Goal: Communication & Community: Share content

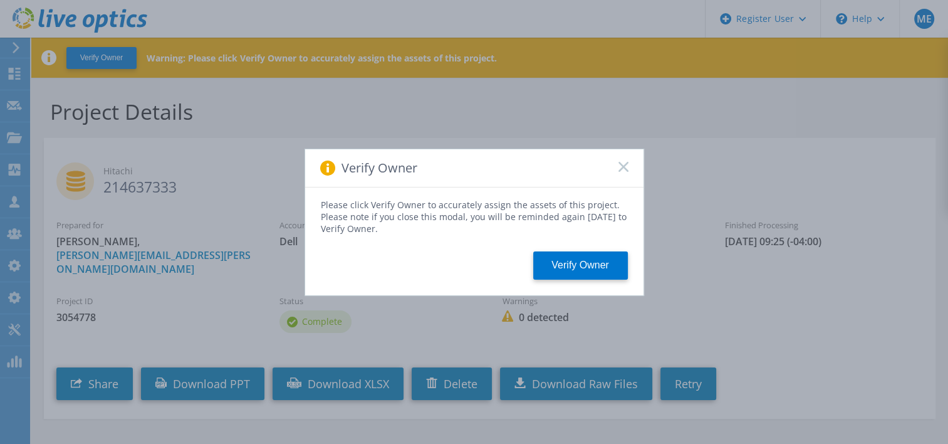
click at [619, 160] on div "Verify Owner" at bounding box center [474, 168] width 338 height 38
click at [622, 165] on rect at bounding box center [623, 166] width 11 height 11
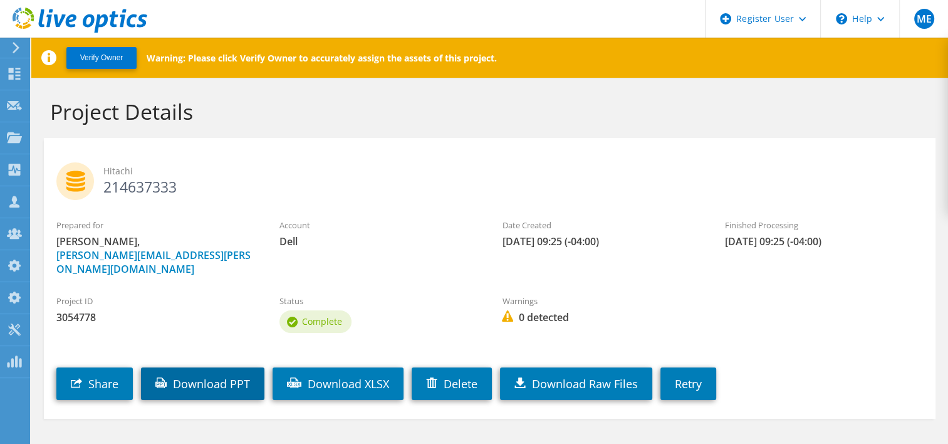
click at [241, 369] on link "Download PPT" at bounding box center [202, 383] width 123 height 33
click at [483, 243] on div "Account Dell" at bounding box center [378, 233] width 223 height 42
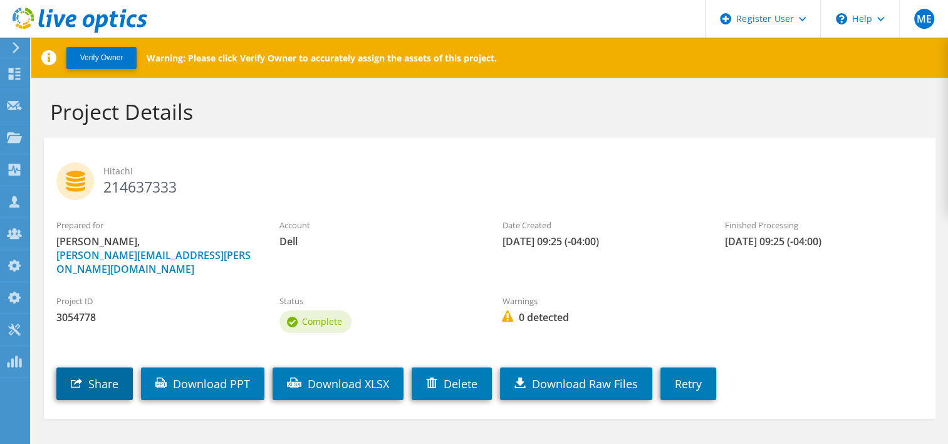
click at [121, 369] on link "Share" at bounding box center [94, 383] width 76 height 33
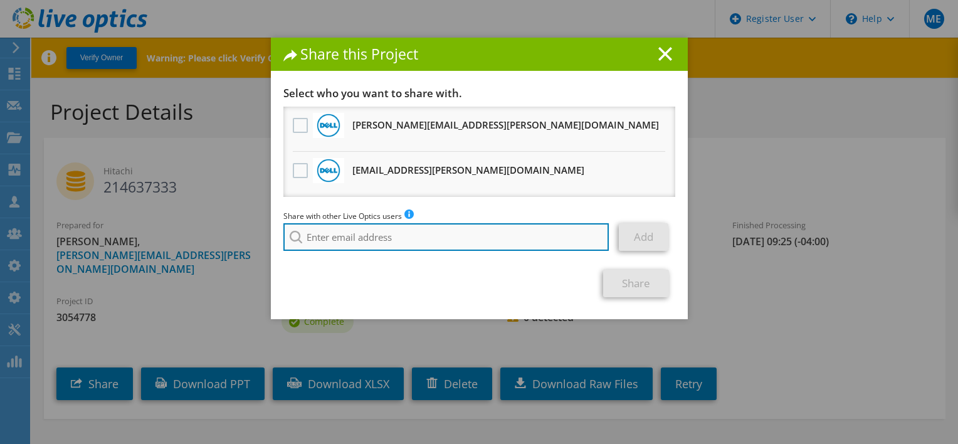
click at [429, 233] on input "search" at bounding box center [446, 237] width 326 height 28
paste input "juanpablo.manzo@dell.com"
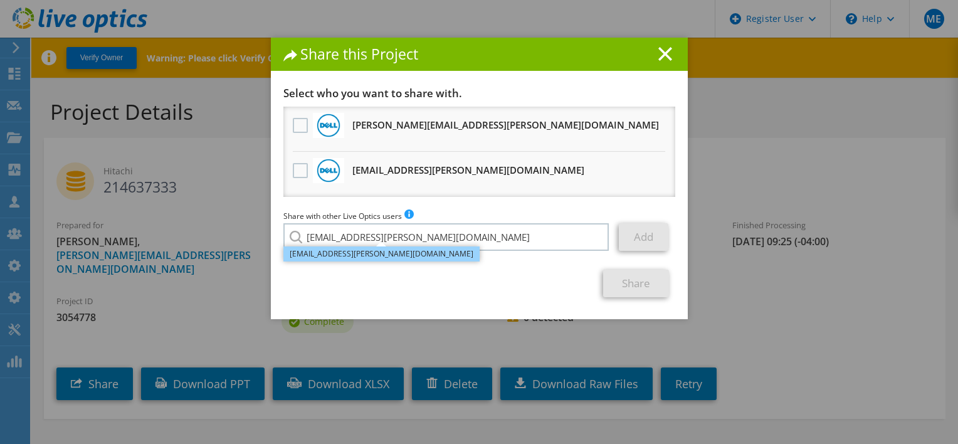
type input "JuanPablo.Manzo@Dell.com"
click at [376, 253] on li "JuanPablo.Manzo@Dell.com" at bounding box center [381, 253] width 196 height 15
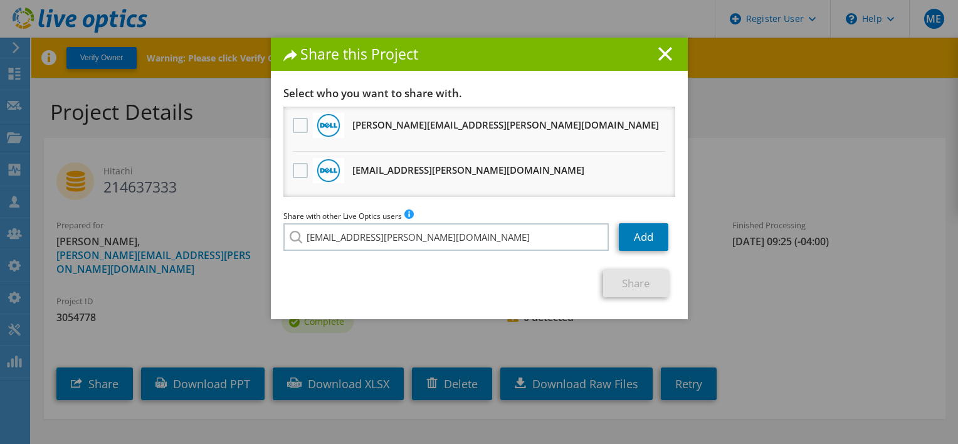
click at [656, 61] on h1 "Share this Project" at bounding box center [479, 54] width 392 height 14
click at [658, 59] on icon at bounding box center [665, 54] width 14 height 14
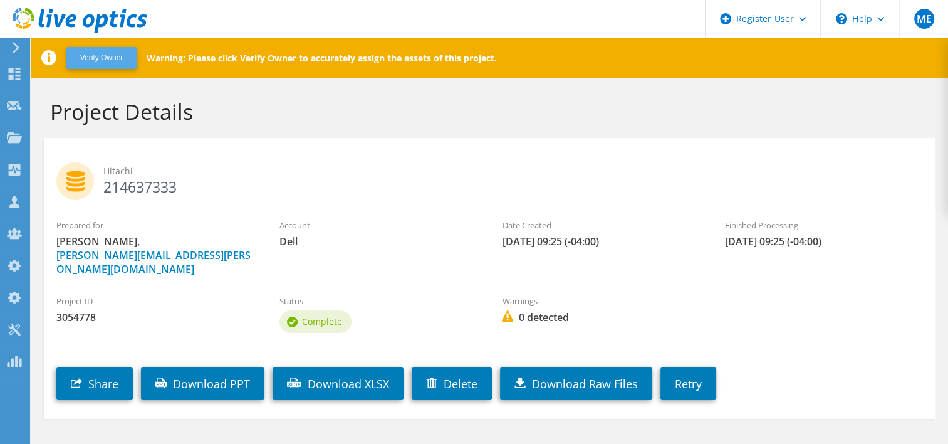
click at [126, 52] on button "Verify Owner" at bounding box center [101, 58] width 70 height 22
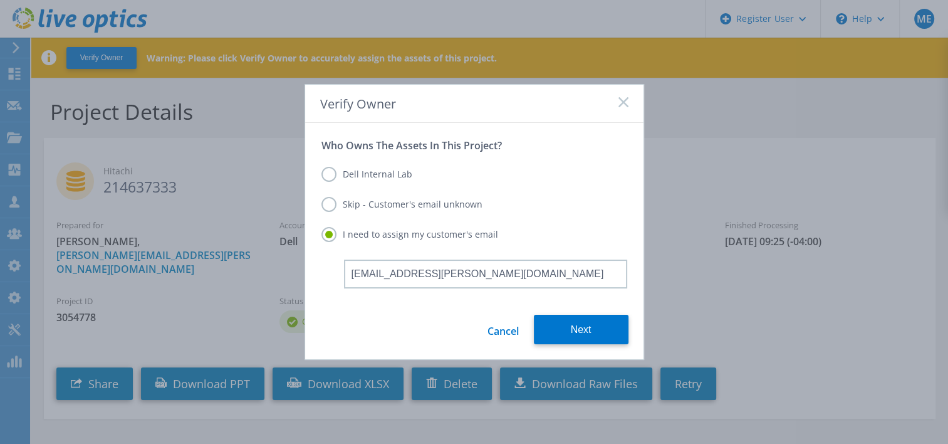
type input "juanpablo.manzo@dell.com"
click at [375, 172] on label "Dell Internal Lab" at bounding box center [367, 174] width 91 height 15
click at [0, 0] on input "Dell Internal Lab" at bounding box center [0, 0] width 0 height 0
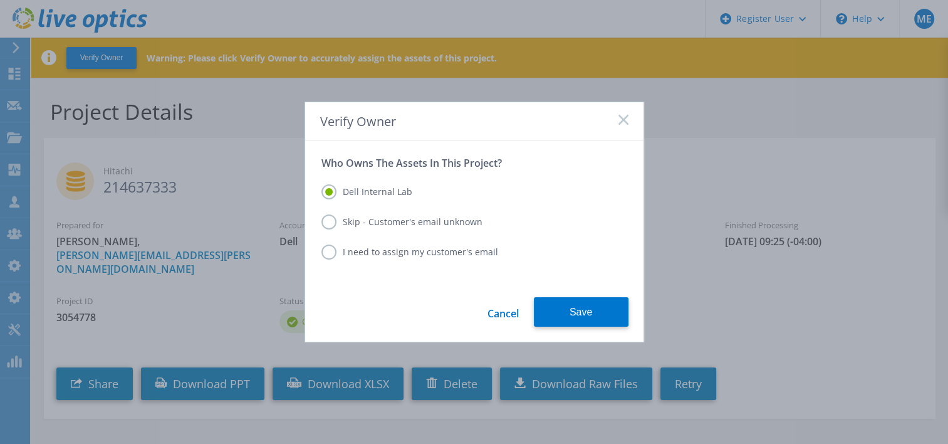
click at [387, 245] on label "I need to assign my customer's email" at bounding box center [410, 251] width 177 height 15
click at [0, 0] on input "I need to assign my customer's email" at bounding box center [0, 0] width 0 height 0
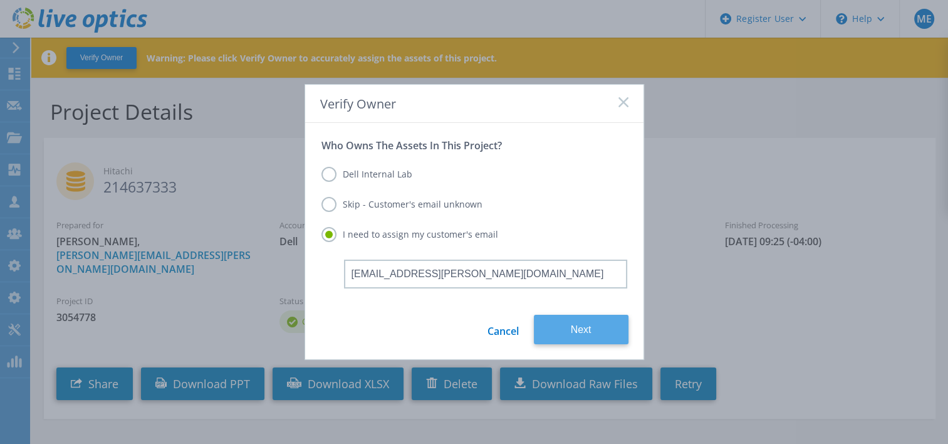
type input "juanpablo.manzo@dell.com"
click at [555, 324] on button "Next" at bounding box center [581, 329] width 95 height 29
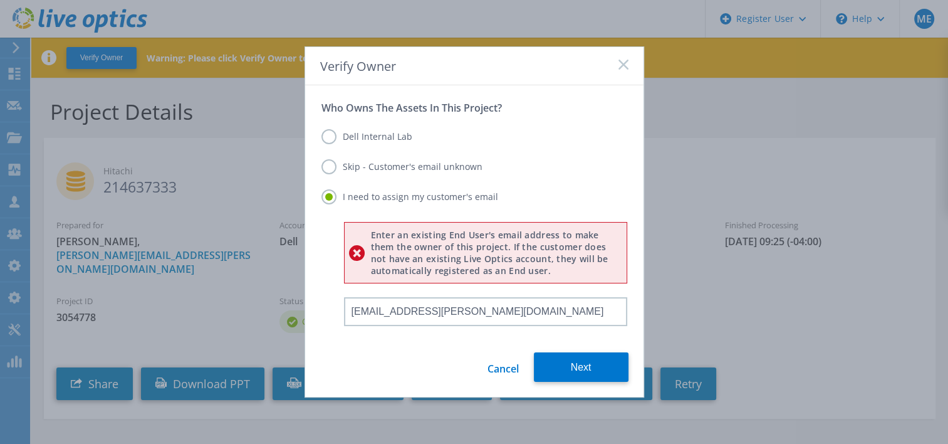
click at [391, 165] on label "Skip - Customer's email unknown" at bounding box center [402, 166] width 161 height 15
click at [0, 0] on input "Skip - Customer's email unknown" at bounding box center [0, 0] width 0 height 0
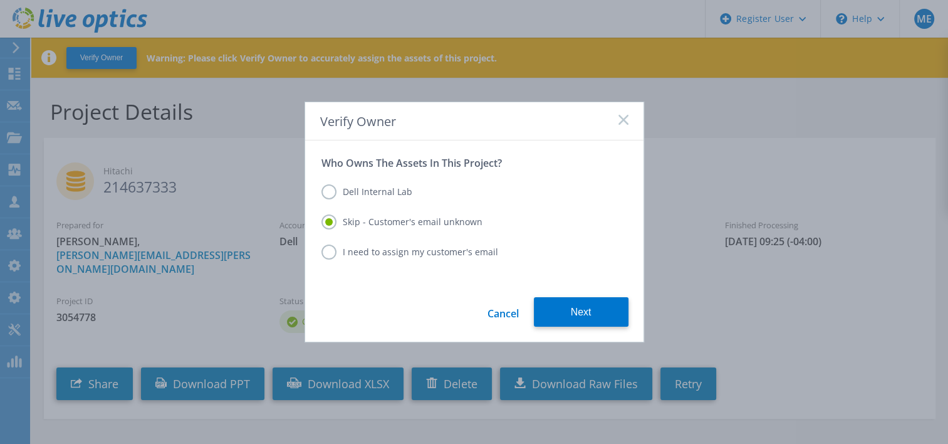
click at [375, 185] on label "Dell Internal Lab" at bounding box center [367, 191] width 91 height 15
click at [0, 0] on input "Dell Internal Lab" at bounding box center [0, 0] width 0 height 0
click at [623, 128] on div "Verify Owner" at bounding box center [474, 121] width 338 height 38
click at [622, 123] on icon at bounding box center [624, 120] width 10 height 10
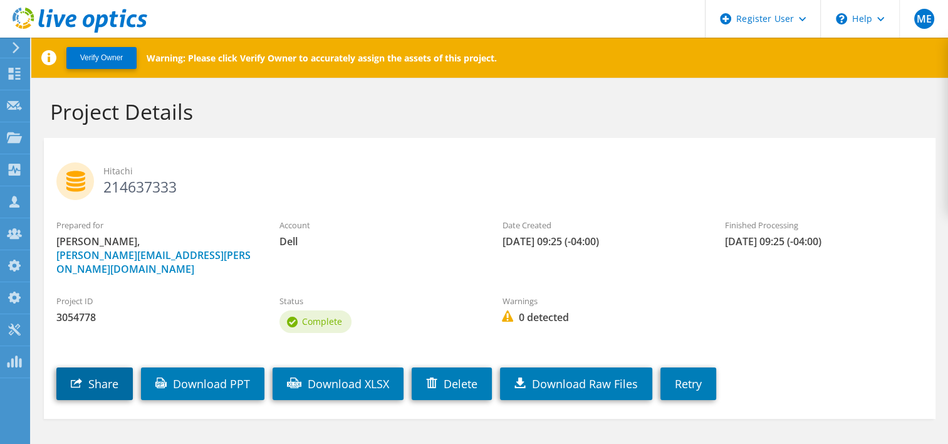
click at [113, 374] on link "Share" at bounding box center [94, 383] width 76 height 33
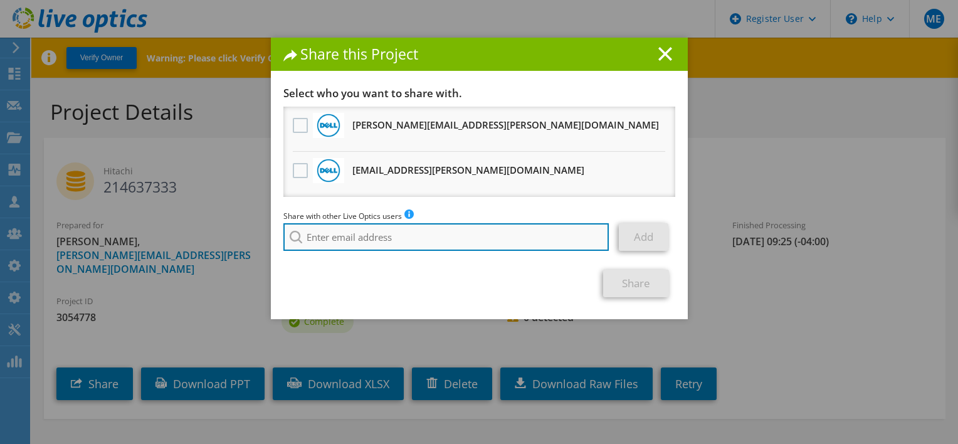
paste input "juanpablo.manzo@dell.com"
click at [407, 233] on input "juanpablo.manzo@dell.com" at bounding box center [446, 237] width 326 height 28
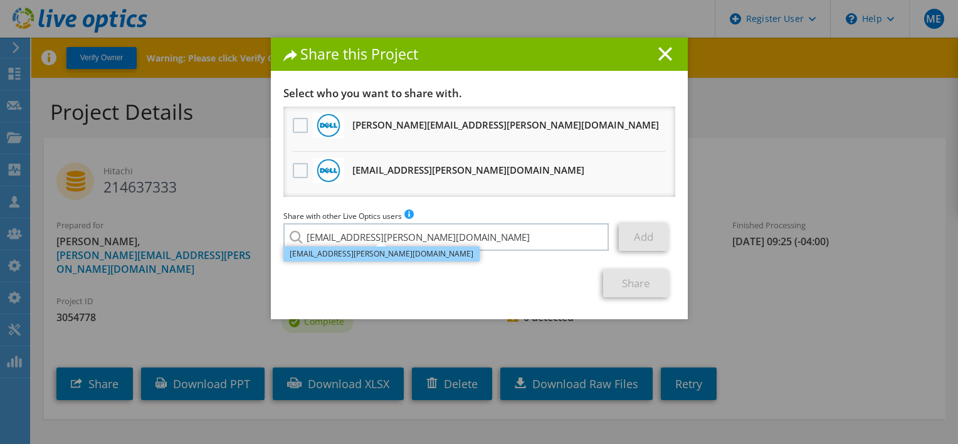
click at [352, 256] on li "JuanPablo.Manzo@Dell.com" at bounding box center [381, 253] width 196 height 15
type input "JuanPablo.Manzo@Dell.com"
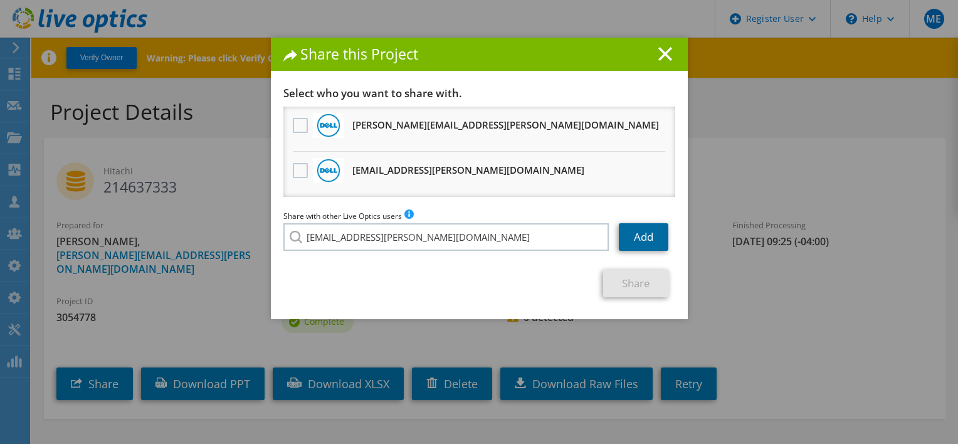
click at [652, 239] on link "Add" at bounding box center [644, 237] width 50 height 28
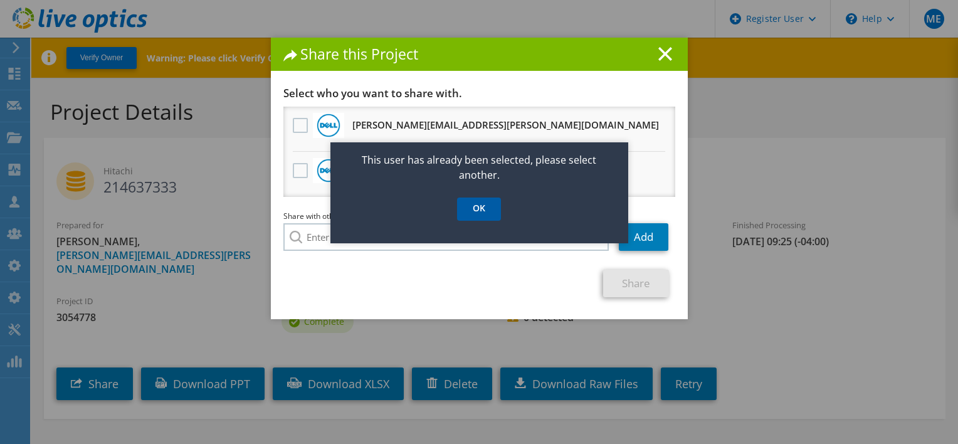
click at [494, 214] on link "OK" at bounding box center [479, 208] width 44 height 23
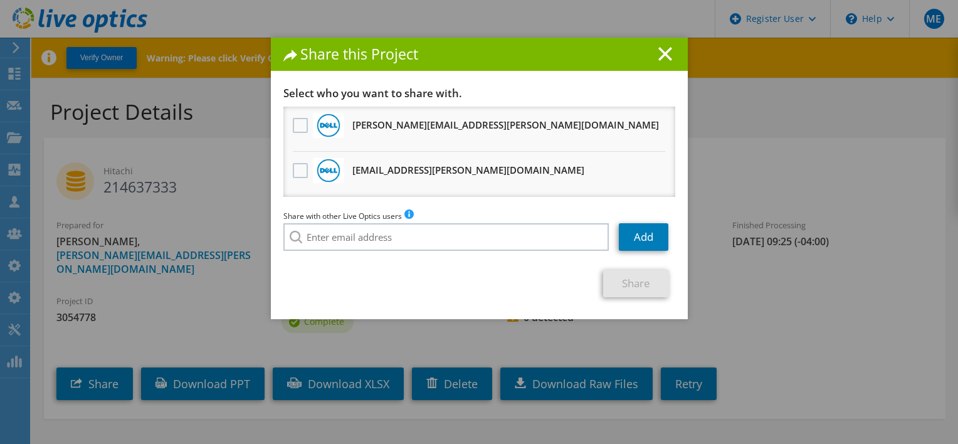
click at [409, 165] on h3 "JuanPablo.Manzo@Dell.com Will receive an anonymous copy" at bounding box center [468, 170] width 232 height 20
click at [663, 51] on line at bounding box center [665, 54] width 13 height 13
